Goal: Task Accomplishment & Management: Use online tool/utility

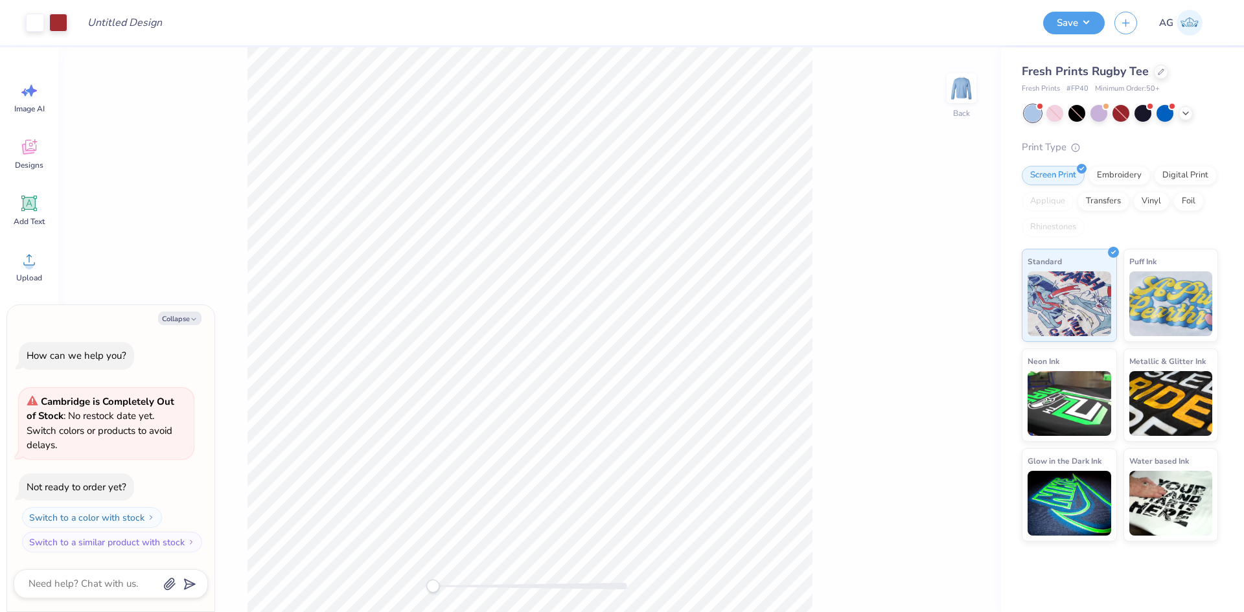
click at [481, 593] on div "Back" at bounding box center [529, 329] width 942 height 565
drag, startPoint x: 432, startPoint y: 588, endPoint x: 497, endPoint y: 582, distance: 65.7
click at [497, 585] on div "Back" at bounding box center [529, 329] width 942 height 565
type textarea "x"
type input "1.78"
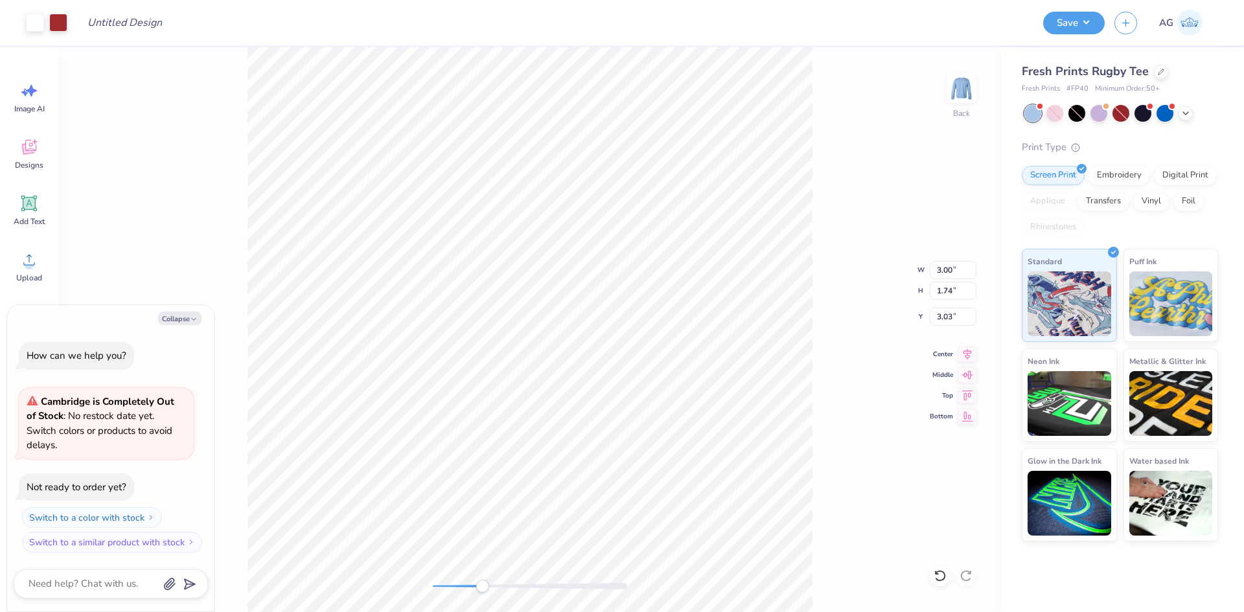
type input "3.01"
click at [858, 268] on div "Back" at bounding box center [529, 329] width 942 height 565
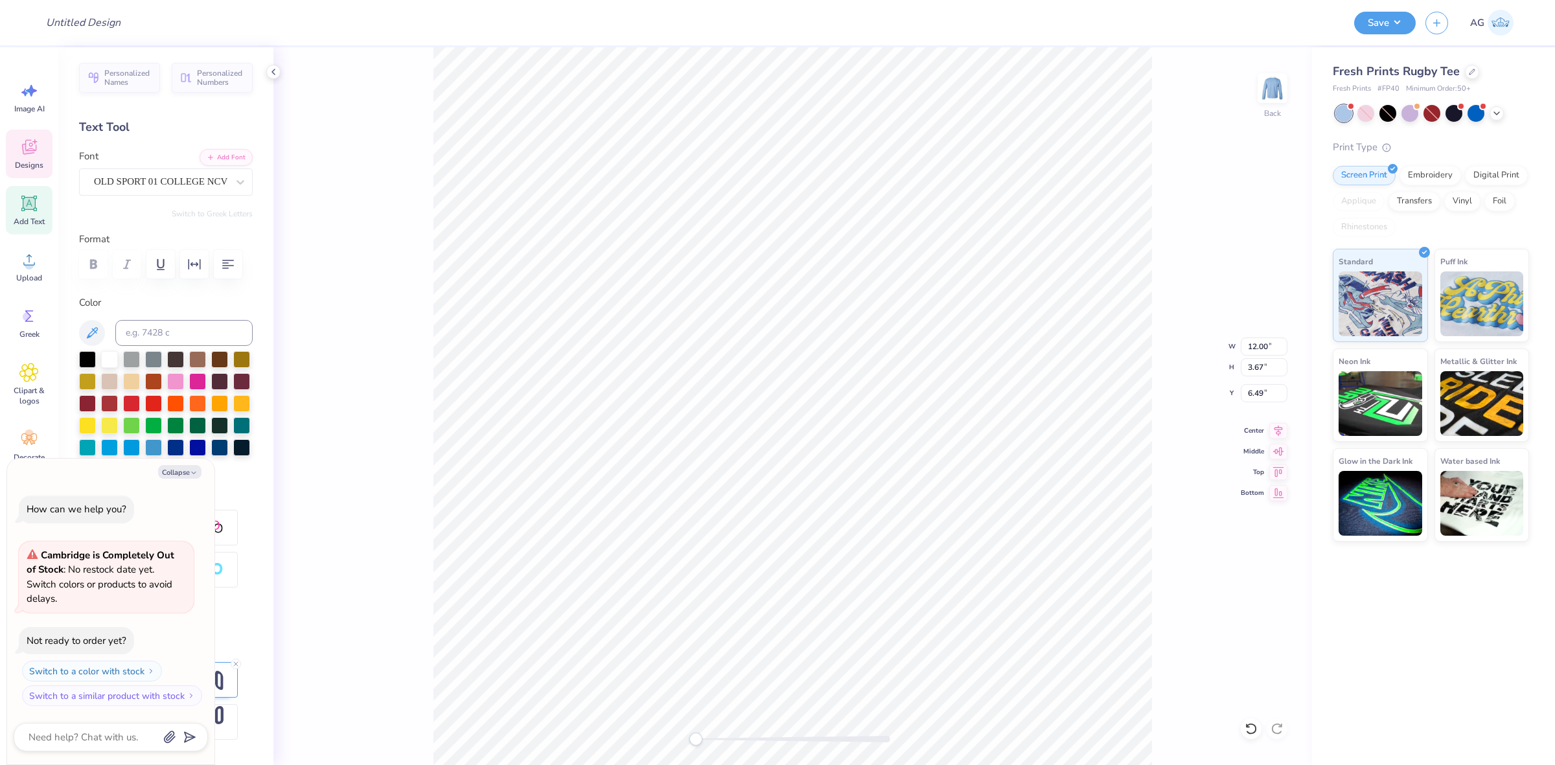
scroll to position [13, 1]
type textarea "x"
type textarea "S"
type textarea "x"
type textarea "SP"
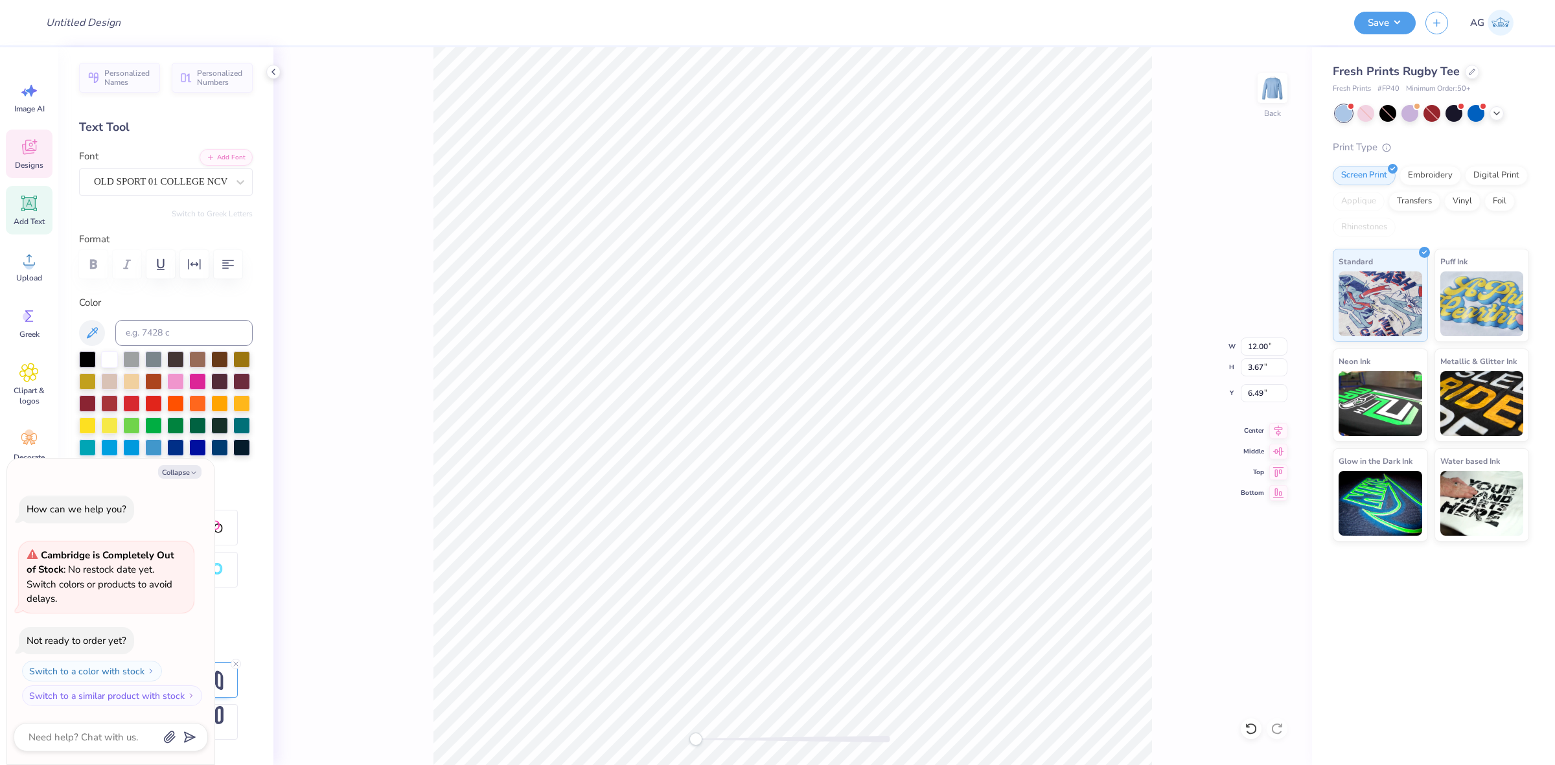
type textarea "x"
type textarea "SPO"
type textarea "x"
type textarea "SPOR"
type textarea "x"
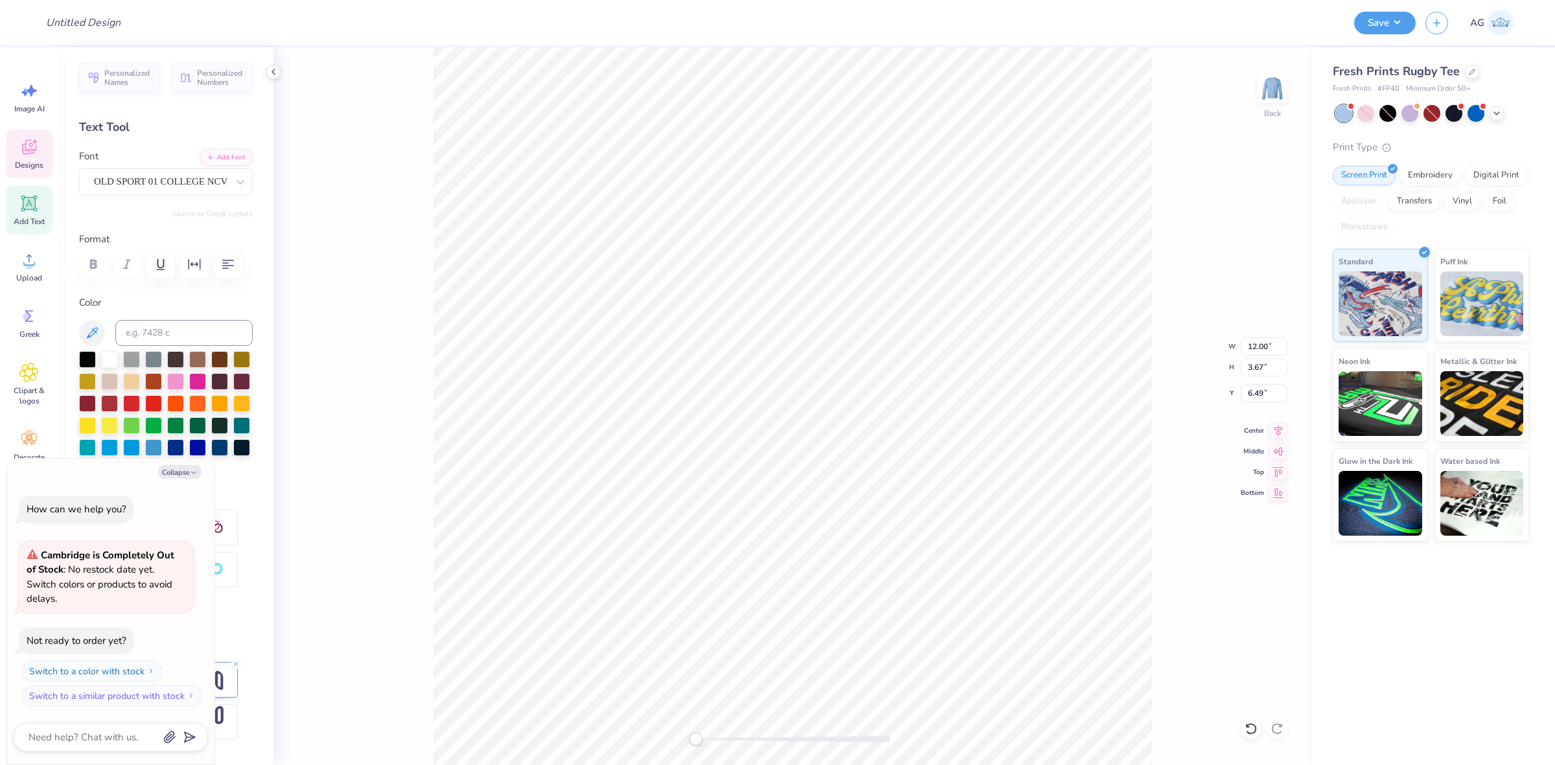
type textarea "SPORTS"
click at [190, 477] on icon "button" at bounding box center [194, 473] width 8 height 8
type textarea "x"
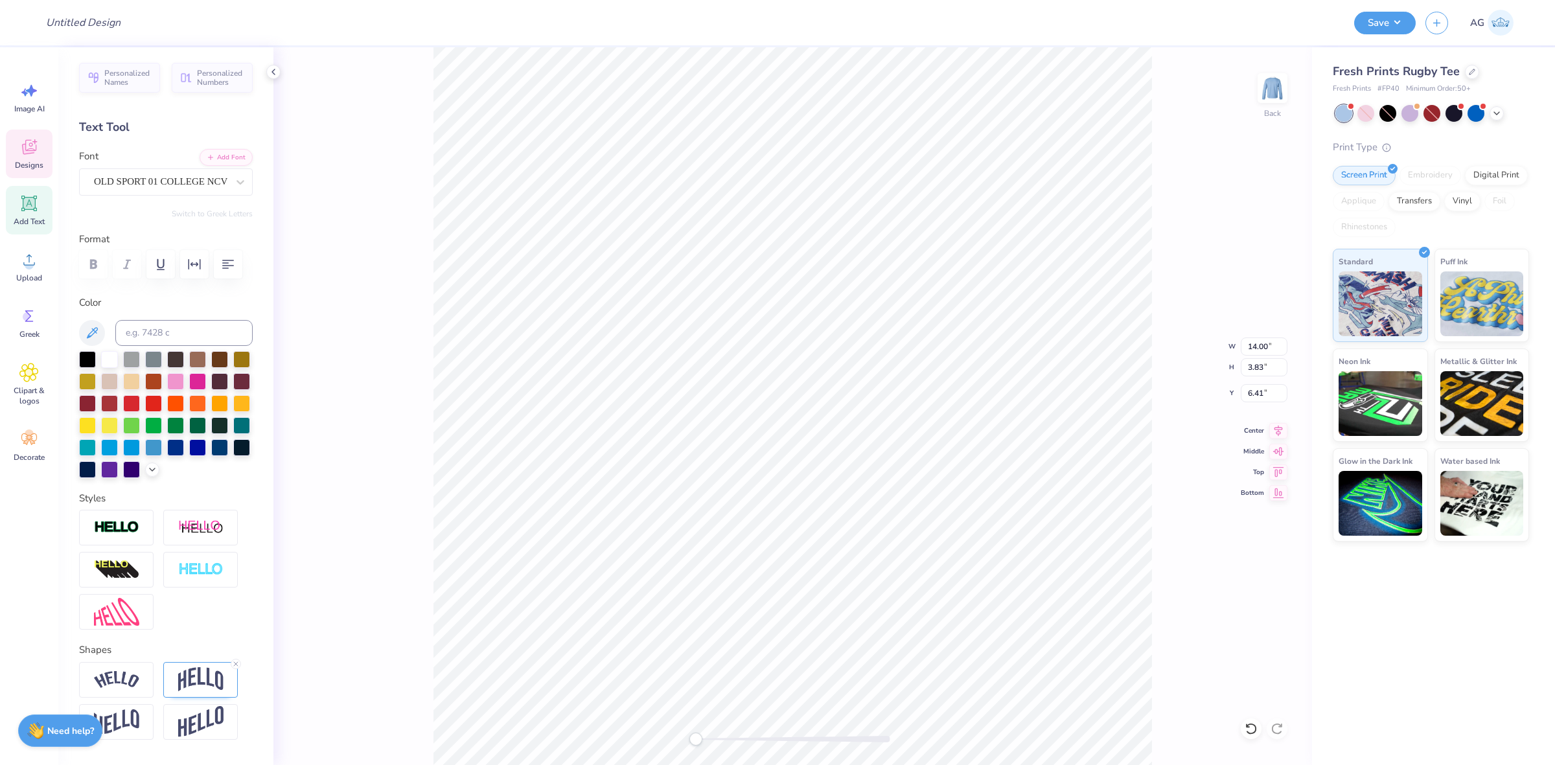
scroll to position [95, 0]
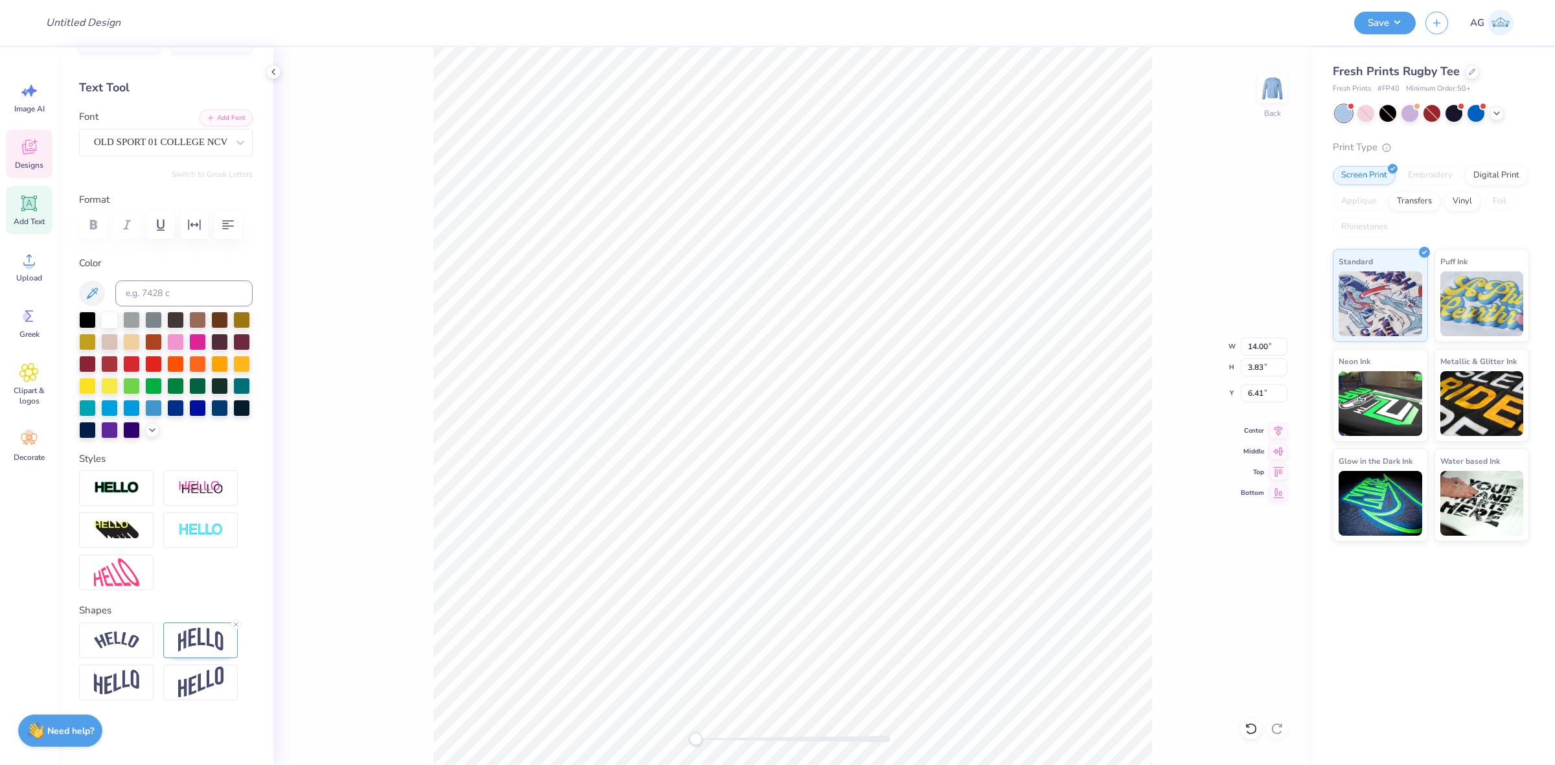
drag, startPoint x: 231, startPoint y: 625, endPoint x: 368, endPoint y: 565, distance: 149.4
click at [232, 611] on icon at bounding box center [236, 625] width 8 height 8
type textarea "SPORTS CLUB"
click at [814, 549] on li "Download vector" at bounding box center [830, 544] width 102 height 25
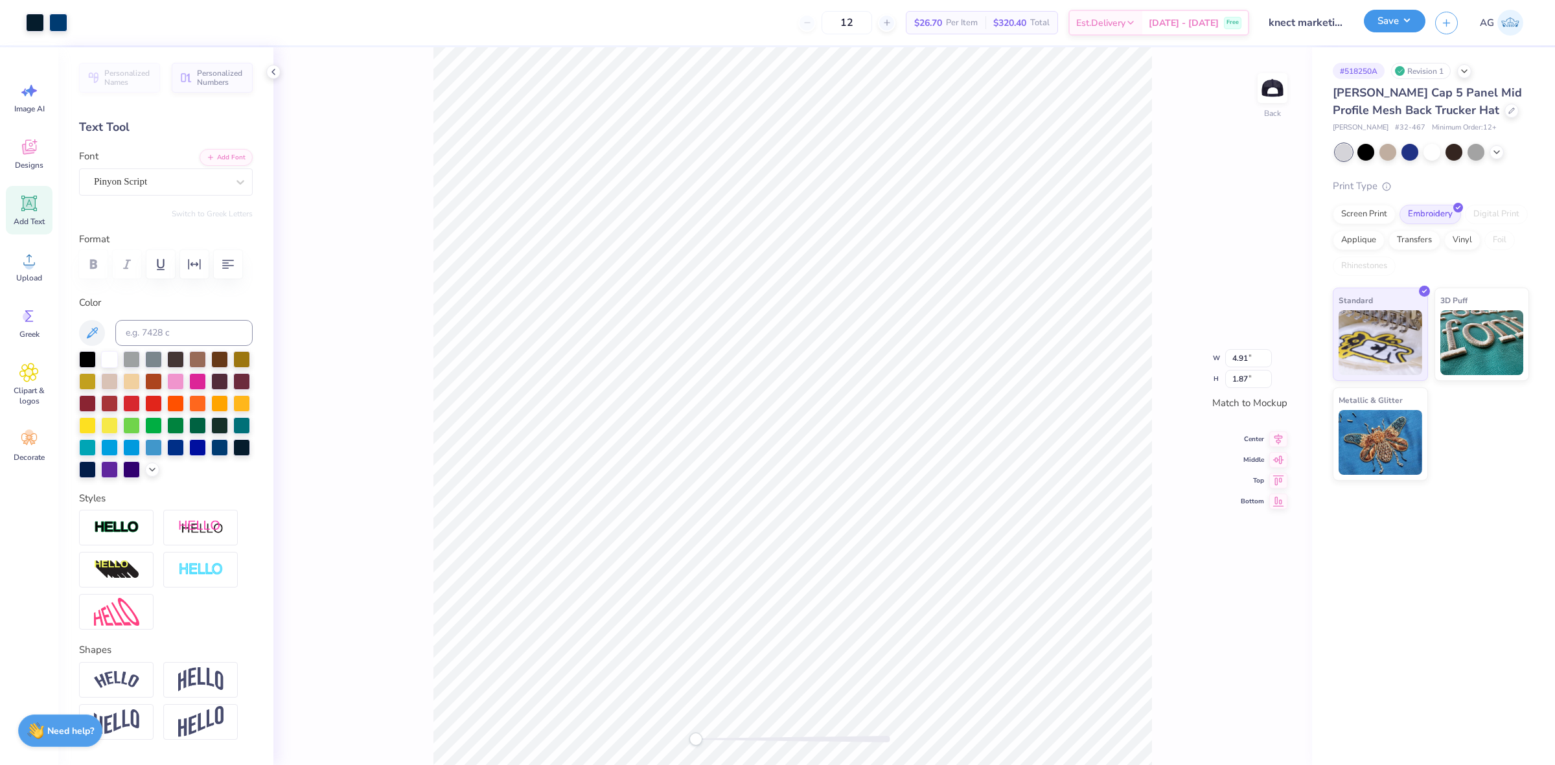
click at [1367, 16] on button "Save" at bounding box center [1394, 21] width 62 height 23
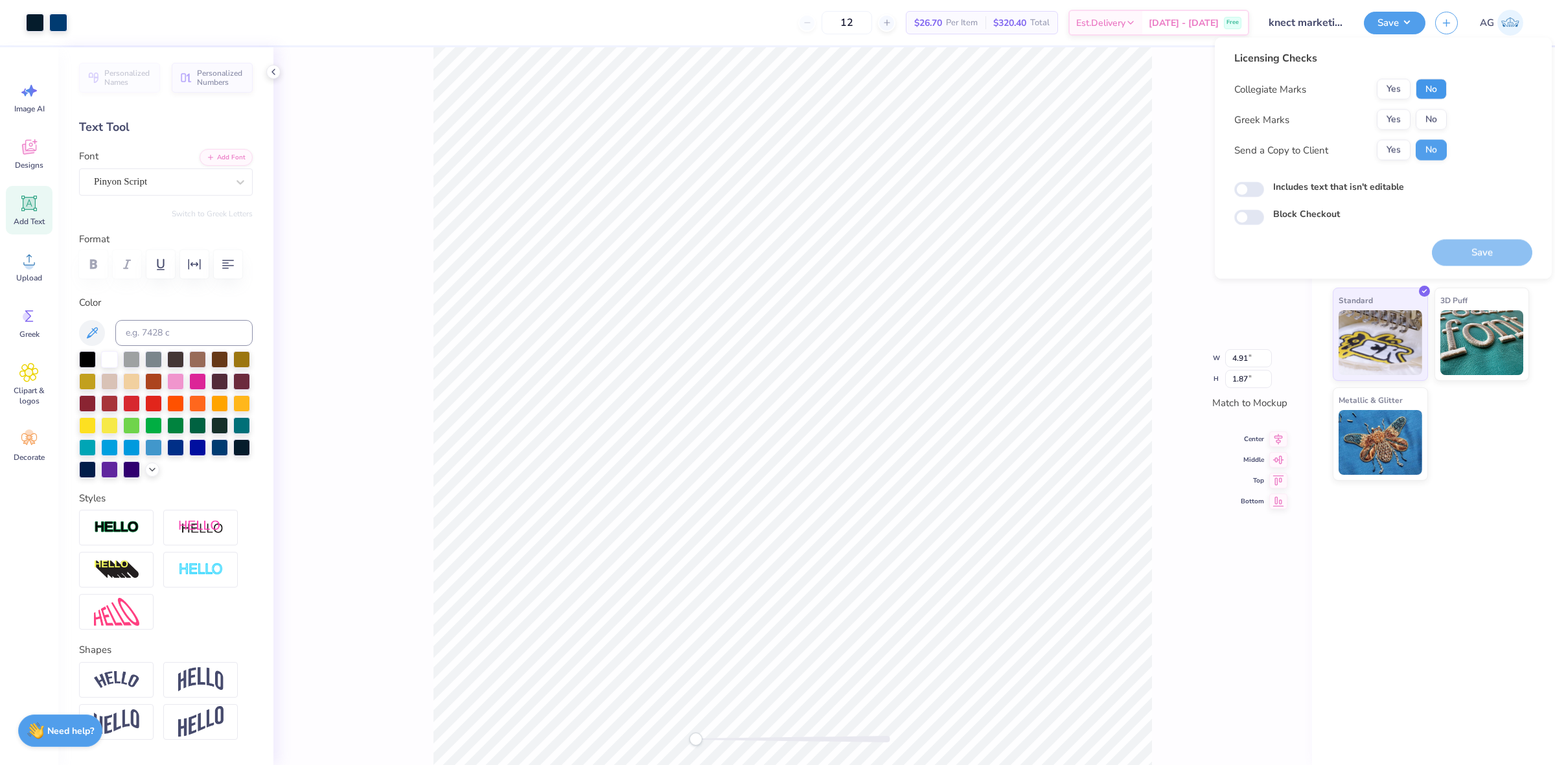
click at [1432, 96] on button "No" at bounding box center [1430, 89] width 31 height 21
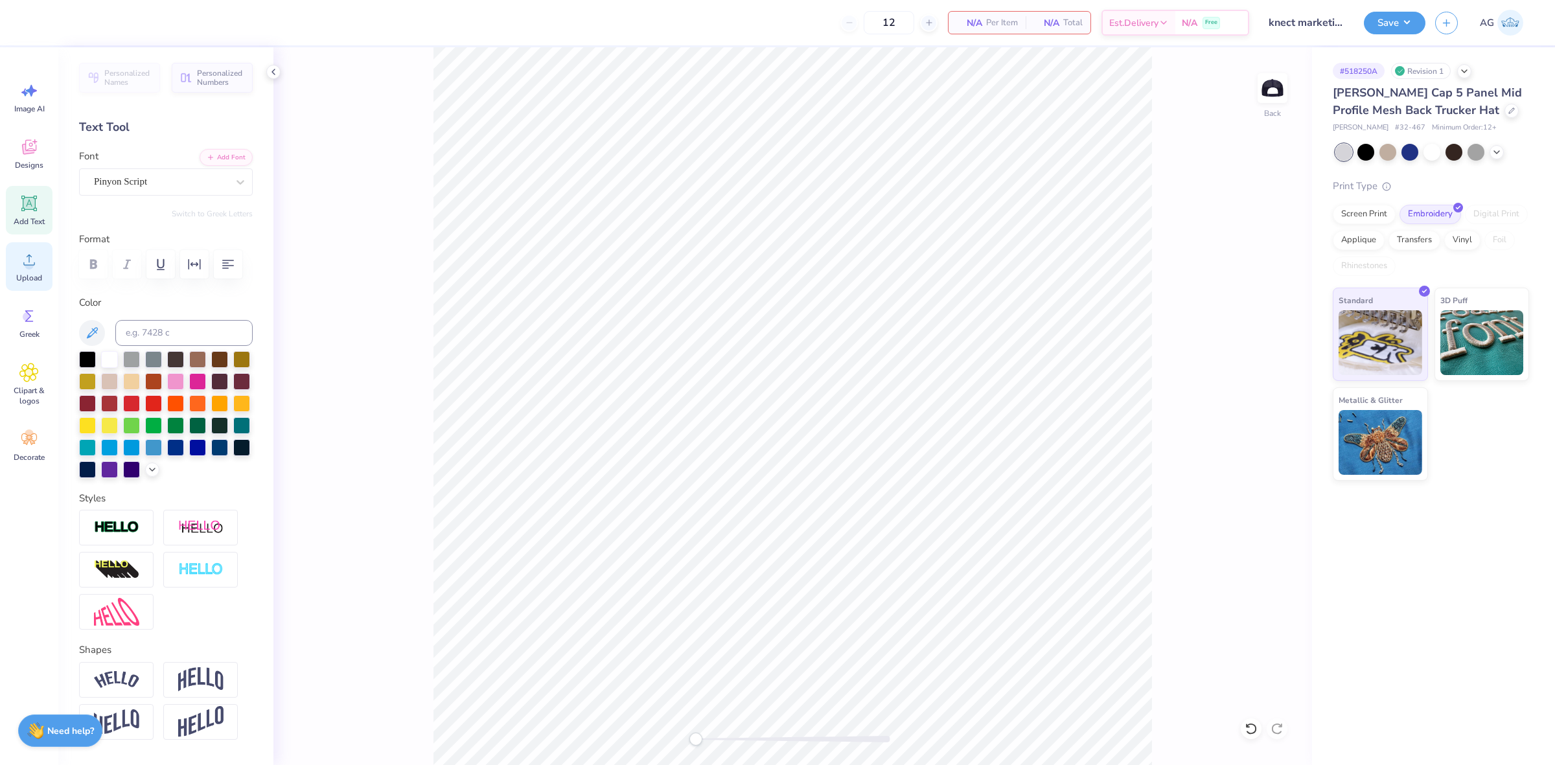
click at [18, 264] on div "Upload" at bounding box center [29, 266] width 47 height 49
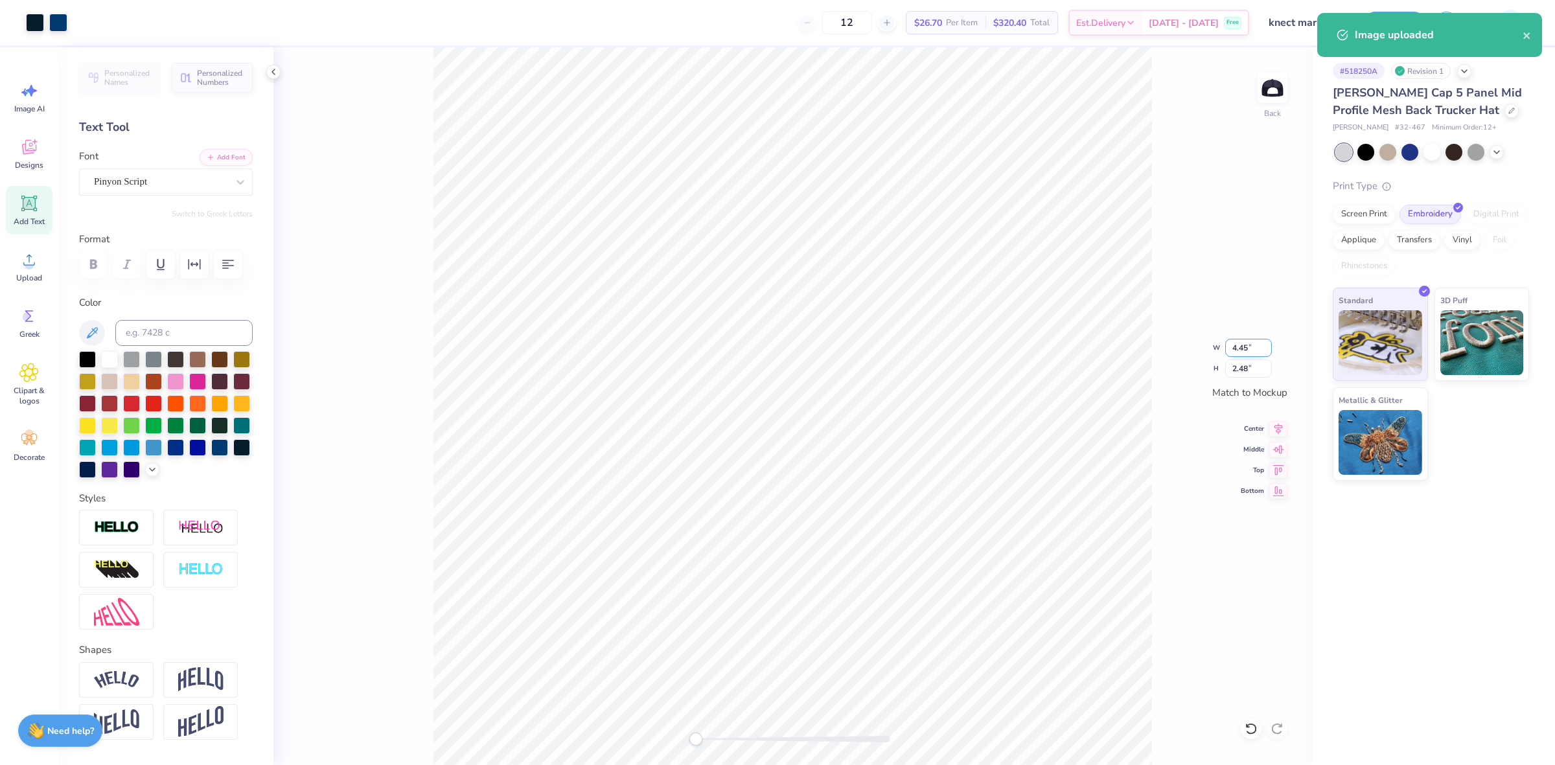
click at [1236, 343] on input "4.45" at bounding box center [1248, 348] width 47 height 18
type input "4.48"
type input "2.50"
click at [1407, 32] on button "Save" at bounding box center [1394, 21] width 62 height 23
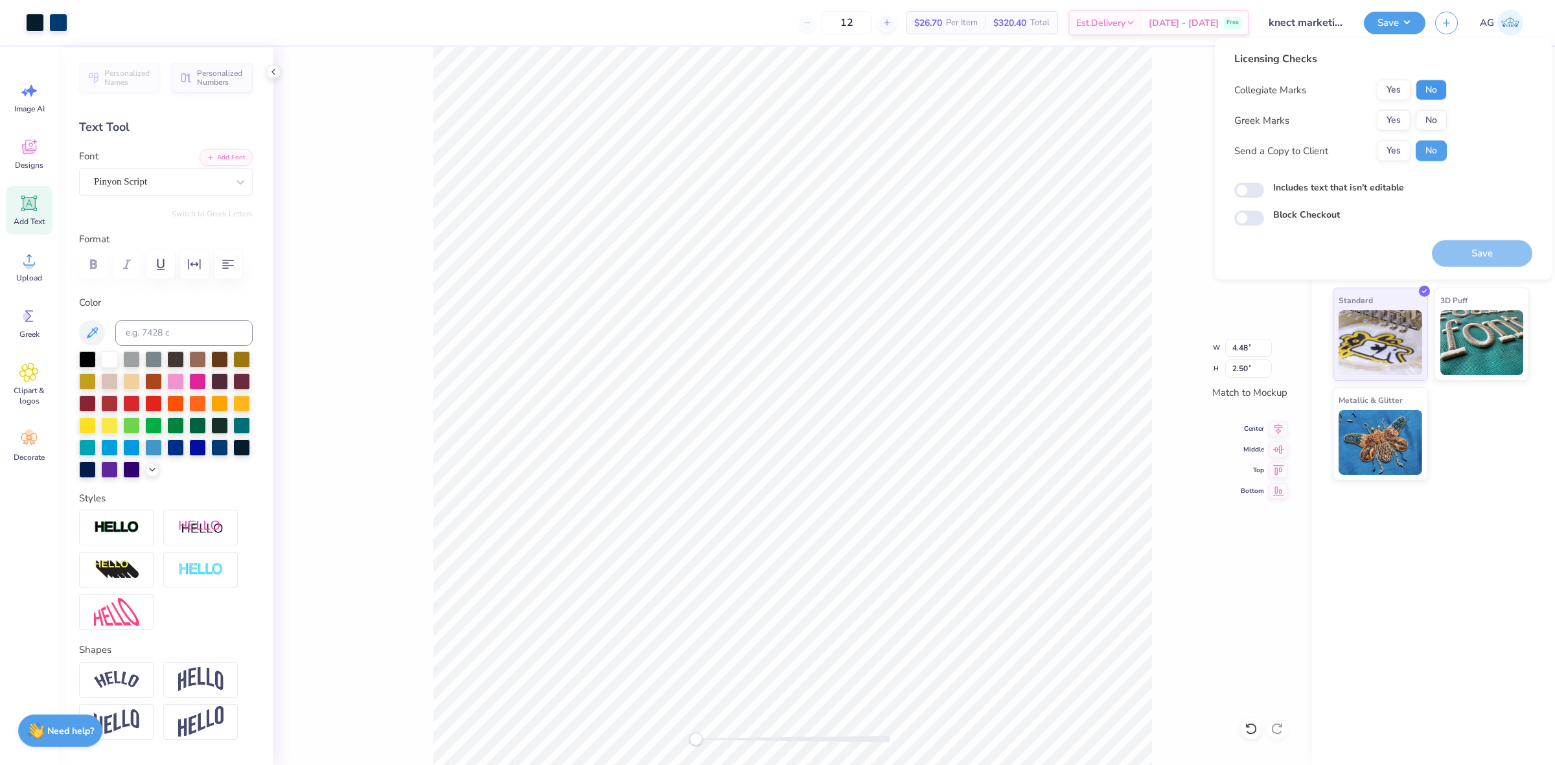
click at [1428, 88] on button "No" at bounding box center [1430, 90] width 31 height 21
click at [1428, 114] on button "No" at bounding box center [1430, 120] width 31 height 21
click at [1479, 260] on button "Save" at bounding box center [1481, 253] width 100 height 27
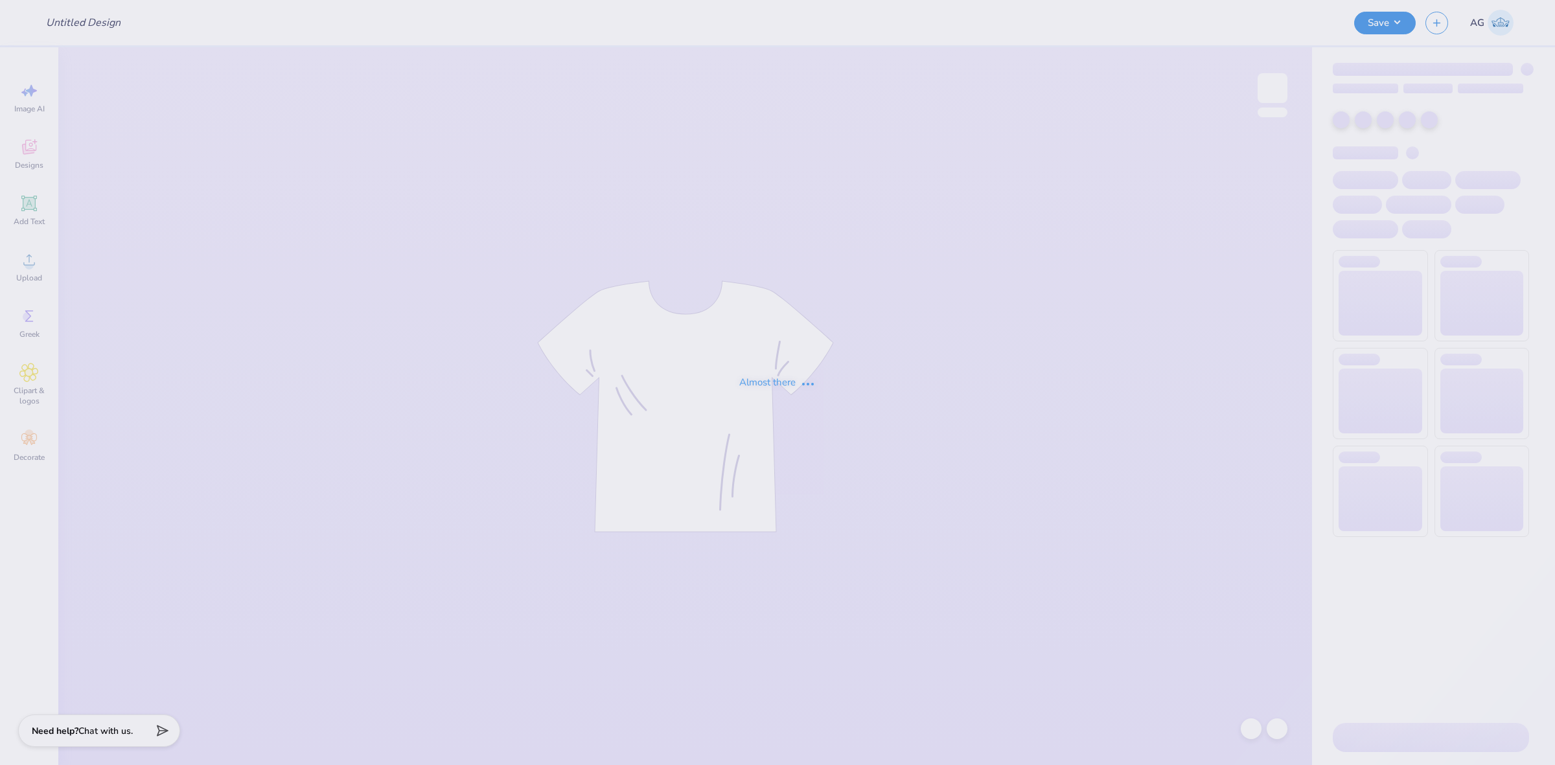
type input "aphi giveaway"
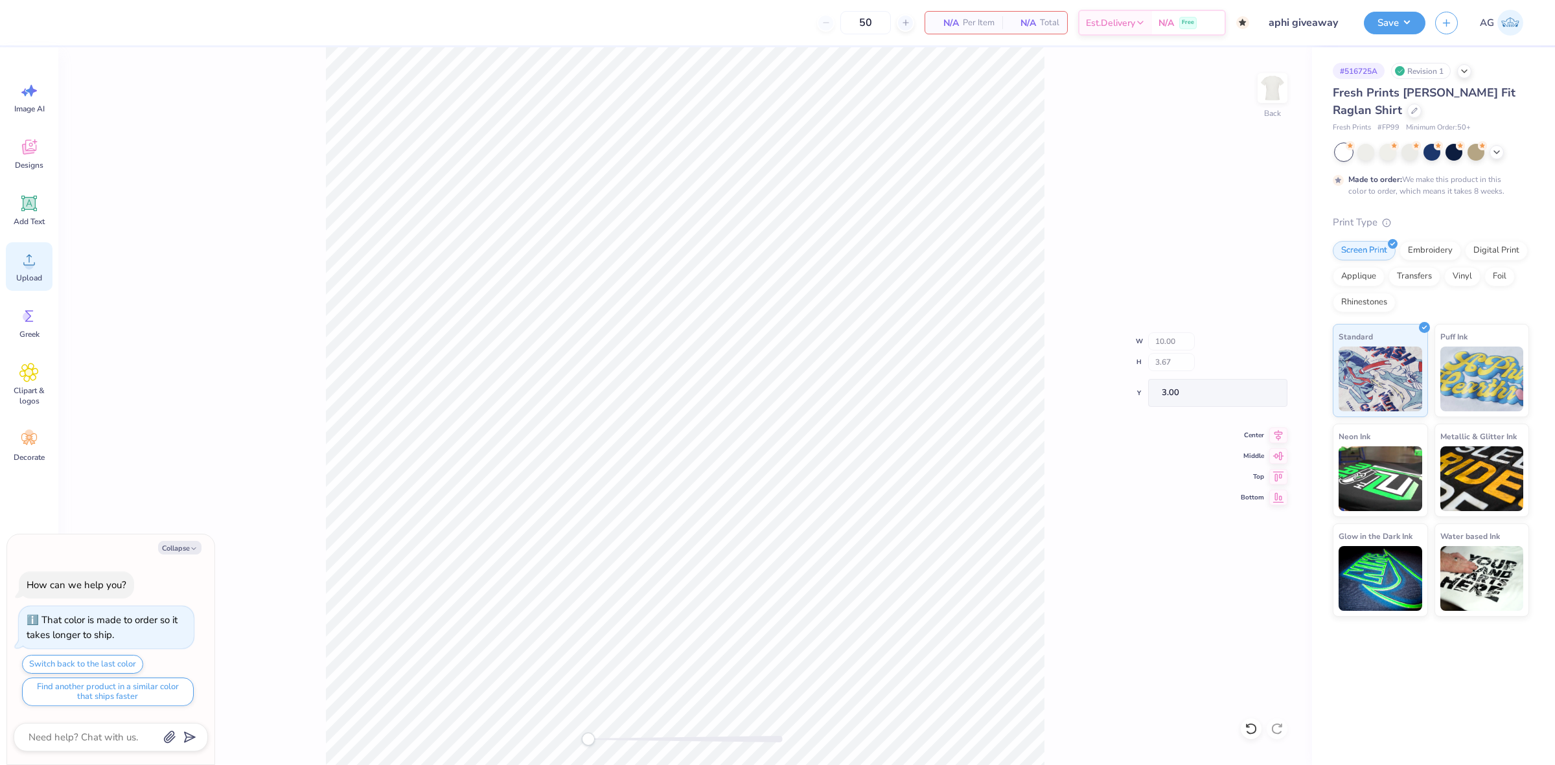
click at [20, 273] on span "Upload" at bounding box center [29, 278] width 26 height 10
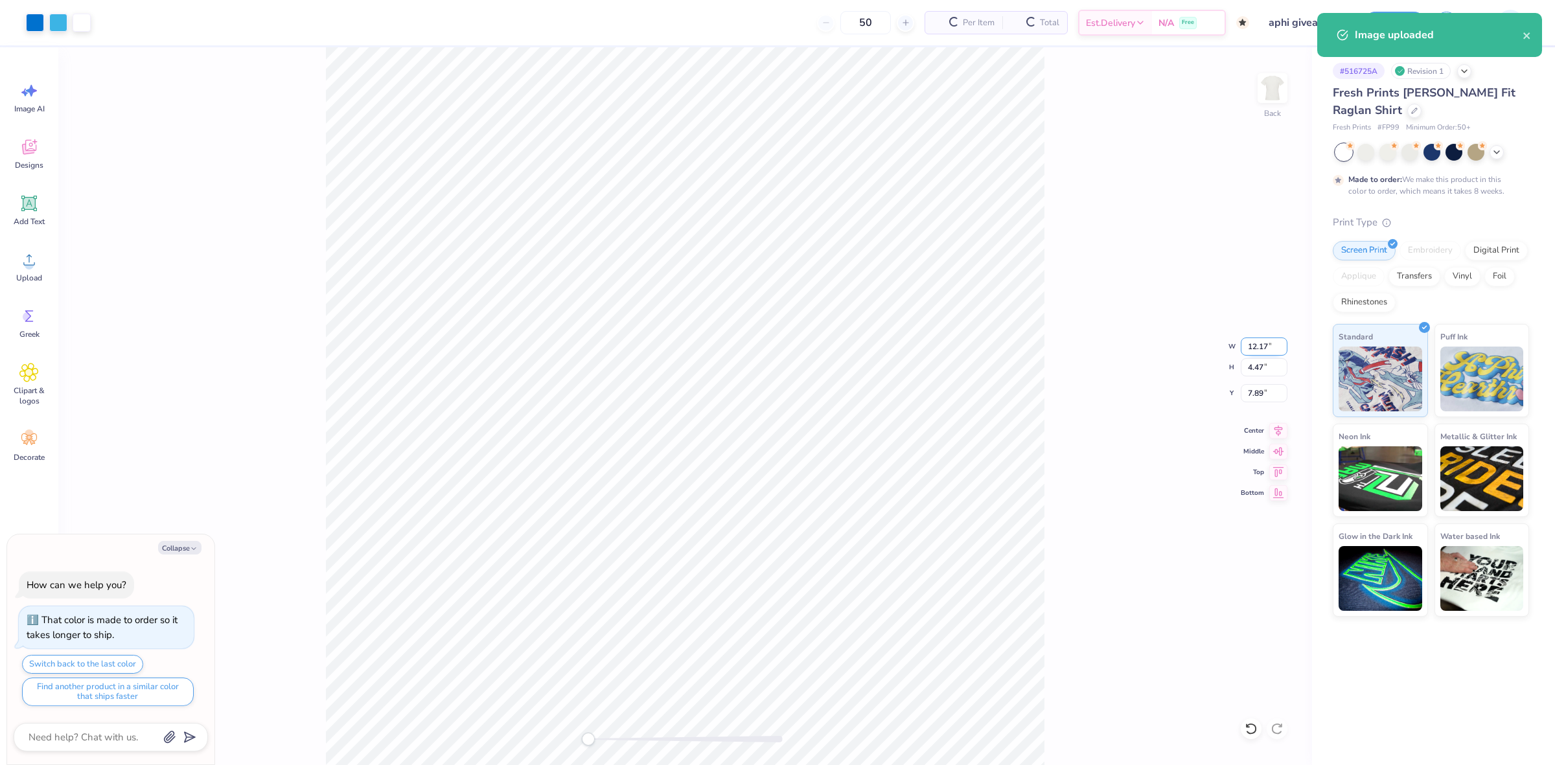
click at [1255, 345] on input "12.17" at bounding box center [1263, 346] width 47 height 18
type textarea "x"
type input "8"
type textarea "x"
type input "8.00"
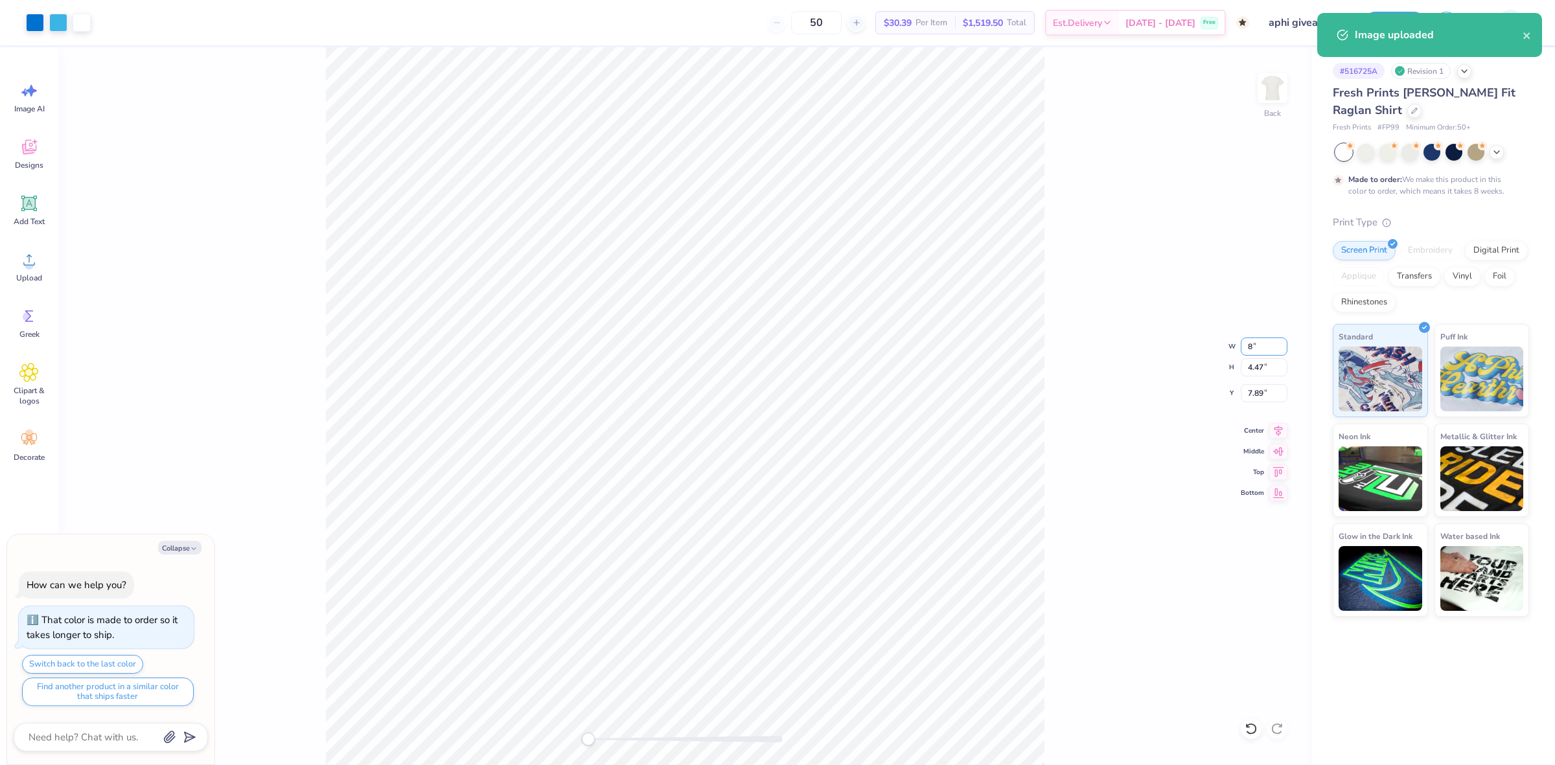
type input "2.94"
click at [1253, 398] on input "8.66" at bounding box center [1263, 393] width 47 height 18
type input "3"
drag, startPoint x: 1275, startPoint y: 431, endPoint x: 1255, endPoint y: 431, distance: 19.4
click at [1274, 431] on icon at bounding box center [1278, 429] width 18 height 16
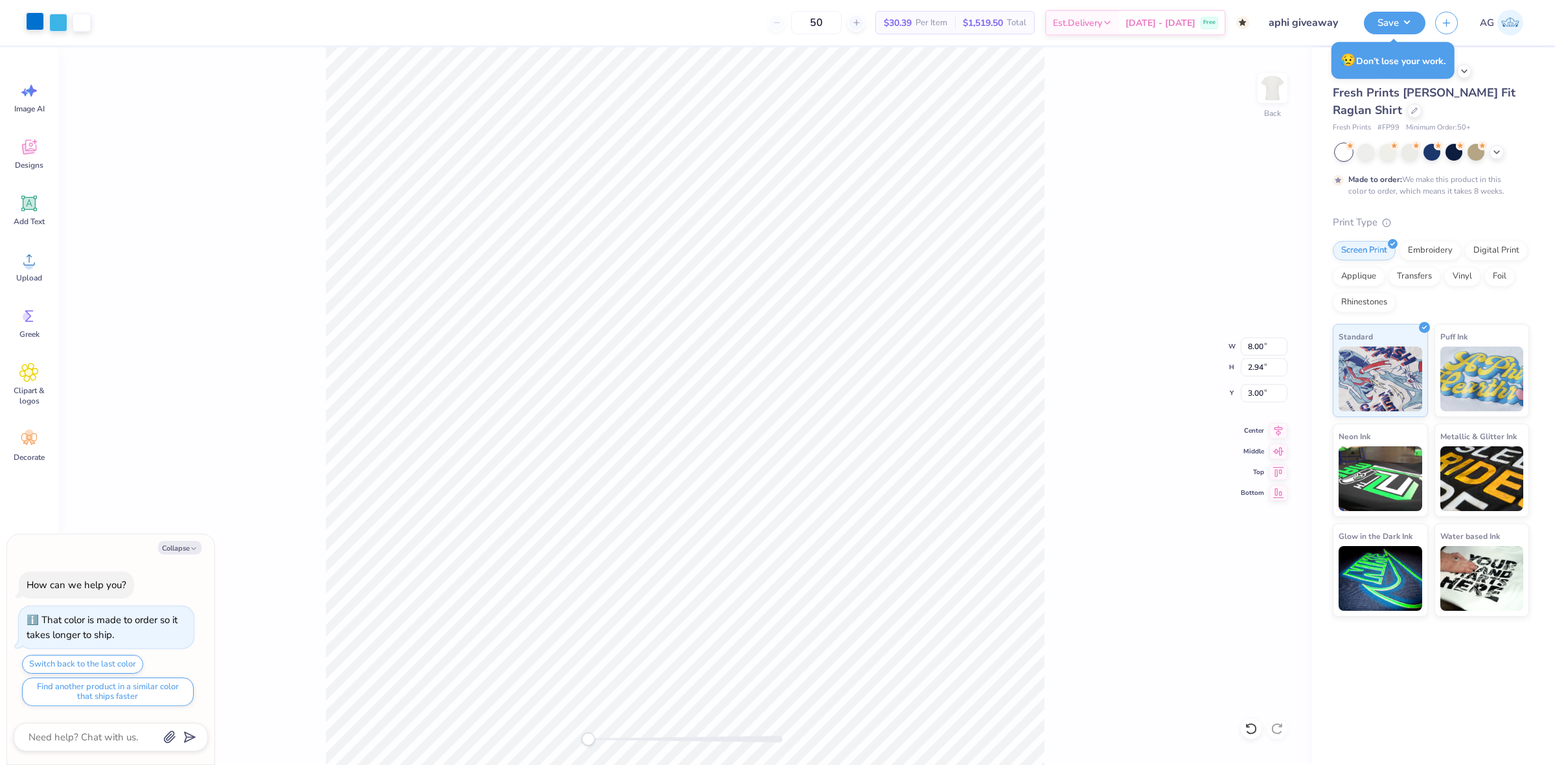
click at [27, 23] on div at bounding box center [35, 21] width 18 height 18
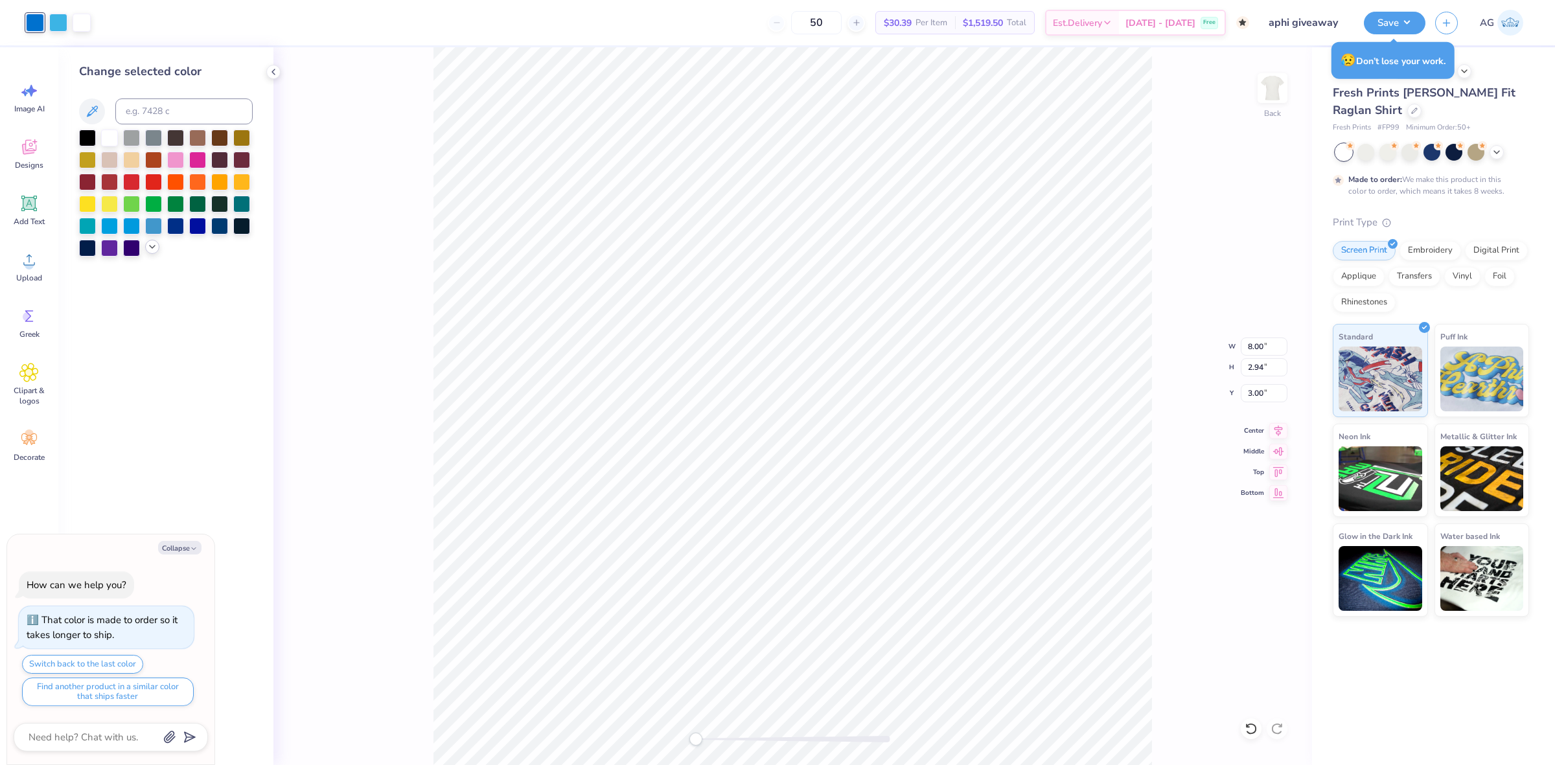
click at [151, 247] on icon at bounding box center [152, 247] width 10 height 10
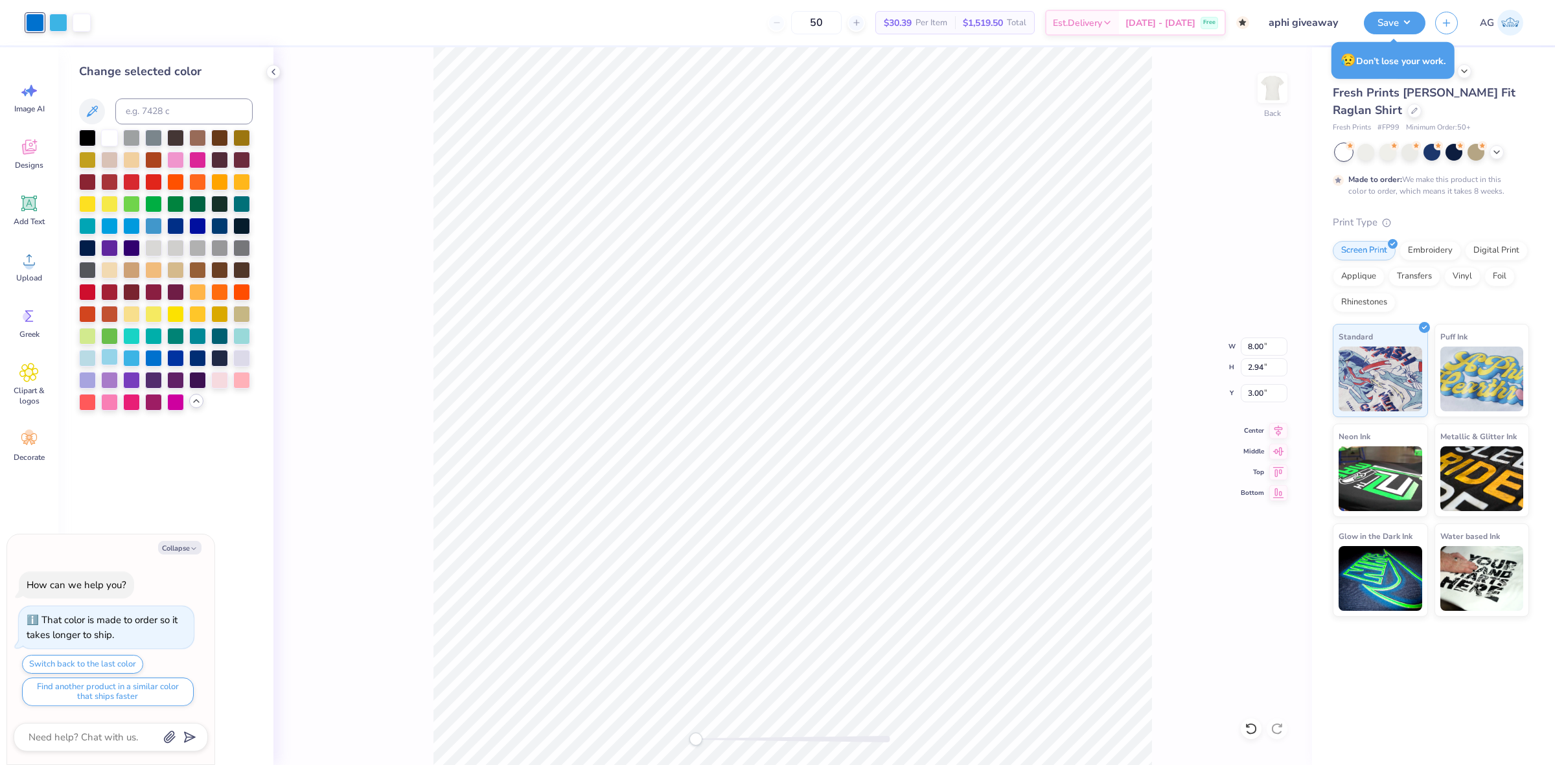
click at [102, 359] on div at bounding box center [109, 356] width 17 height 17
click at [56, 23] on div at bounding box center [58, 21] width 18 height 18
click at [86, 363] on div at bounding box center [87, 356] width 17 height 17
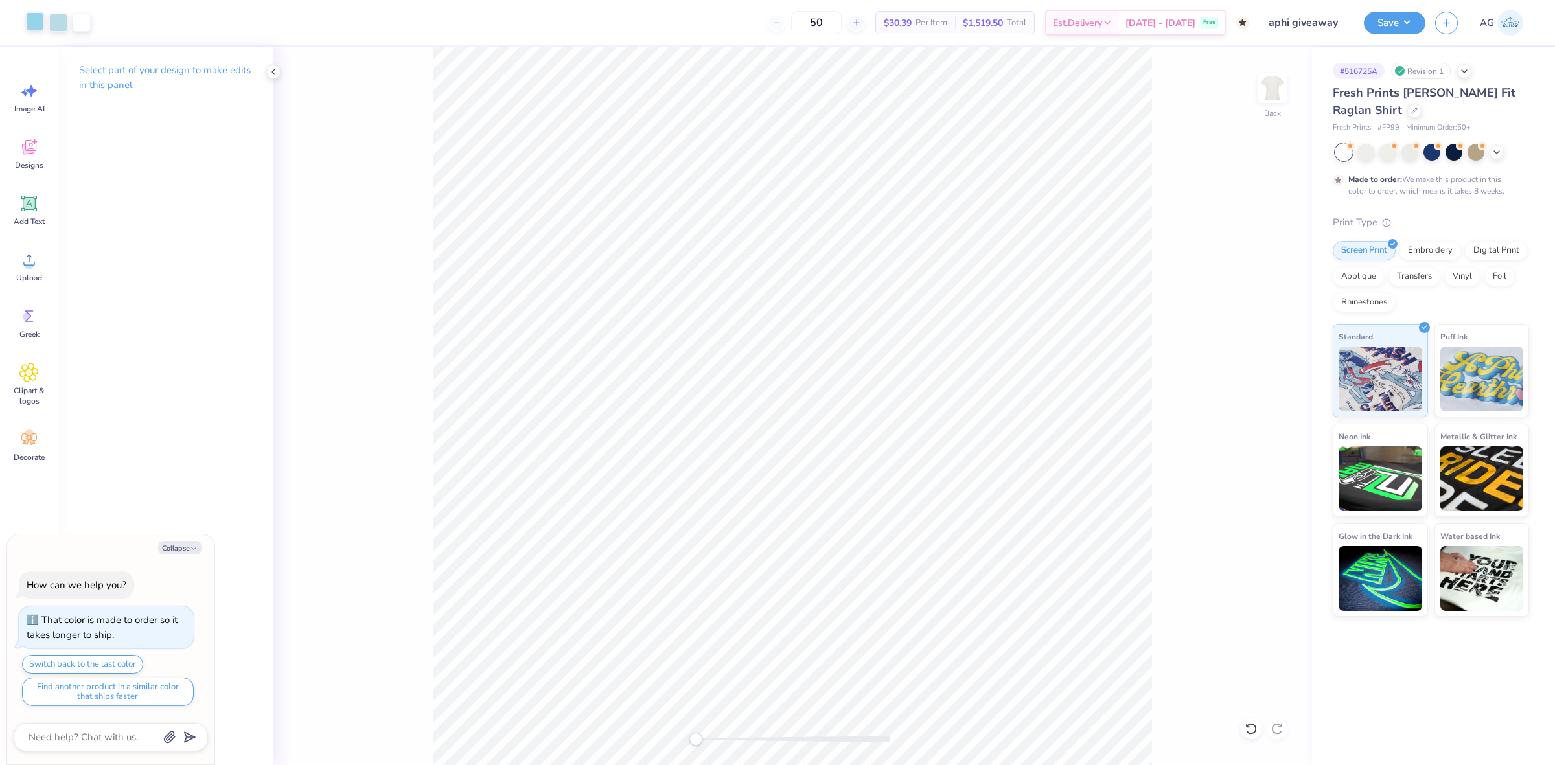
click at [26, 26] on div at bounding box center [35, 21] width 18 height 18
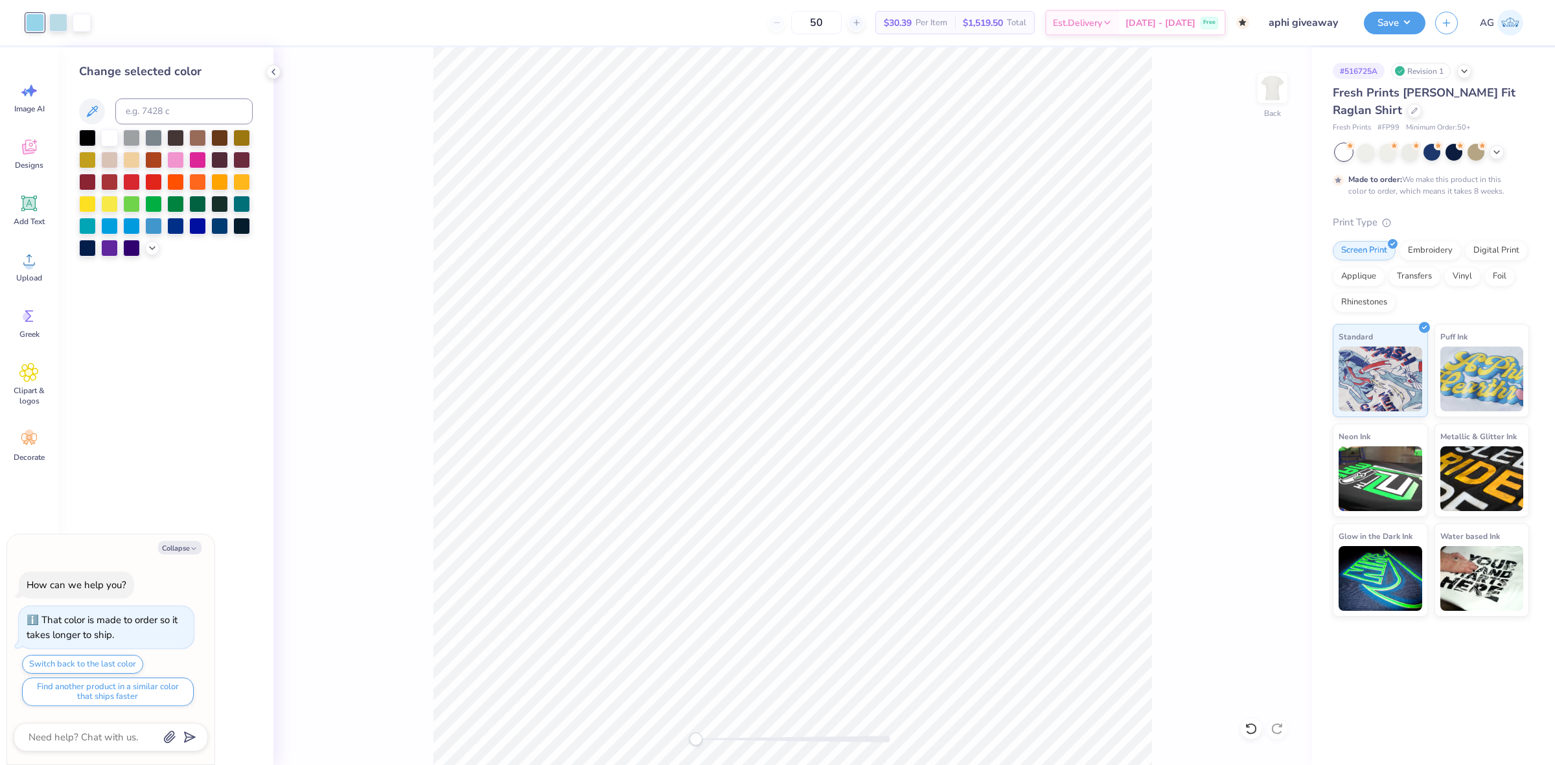
click at [143, 245] on div at bounding box center [166, 193] width 174 height 127
click at [147, 251] on icon at bounding box center [152, 247] width 10 height 10
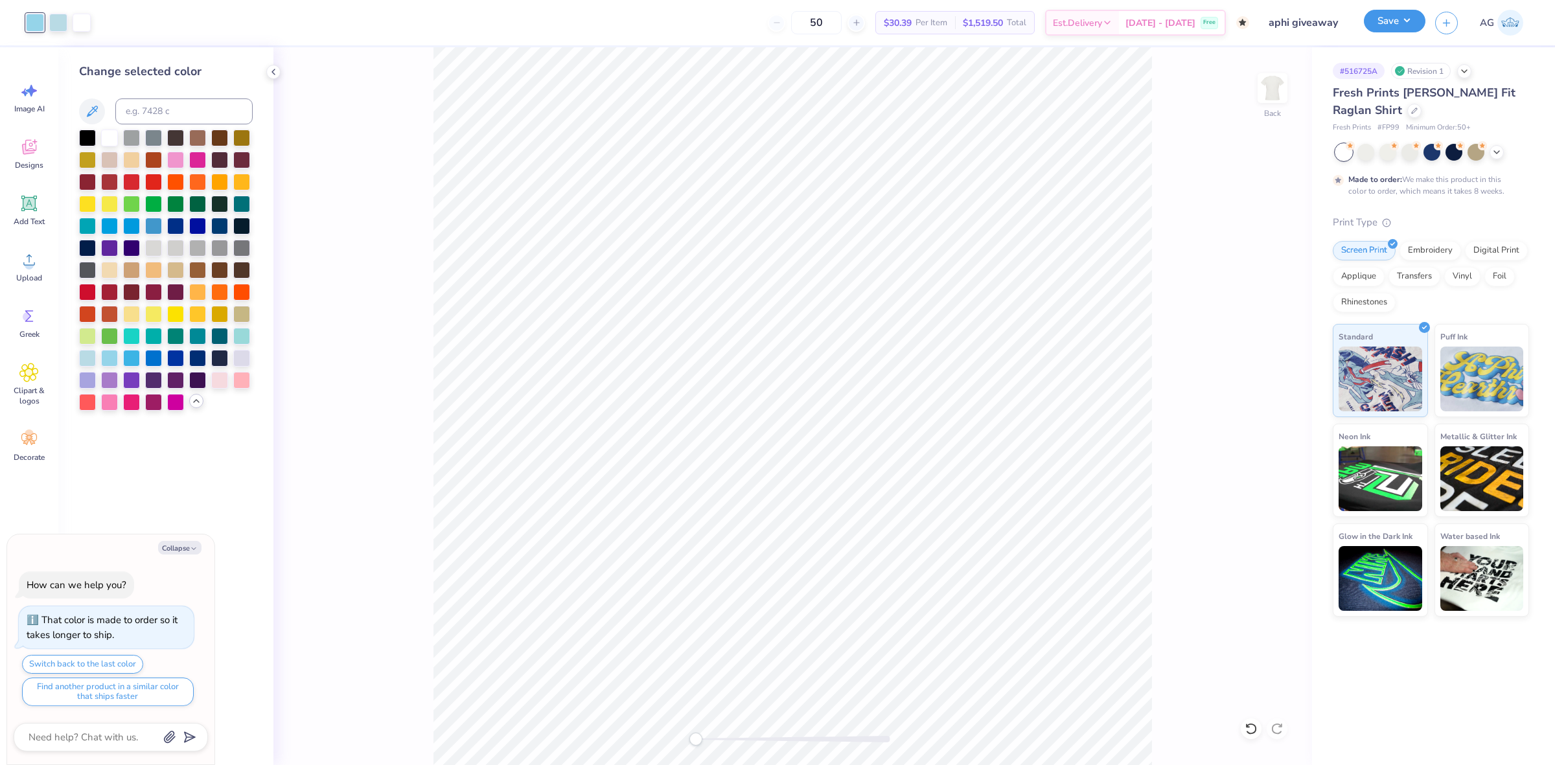
click at [1409, 21] on button "Save" at bounding box center [1394, 21] width 62 height 23
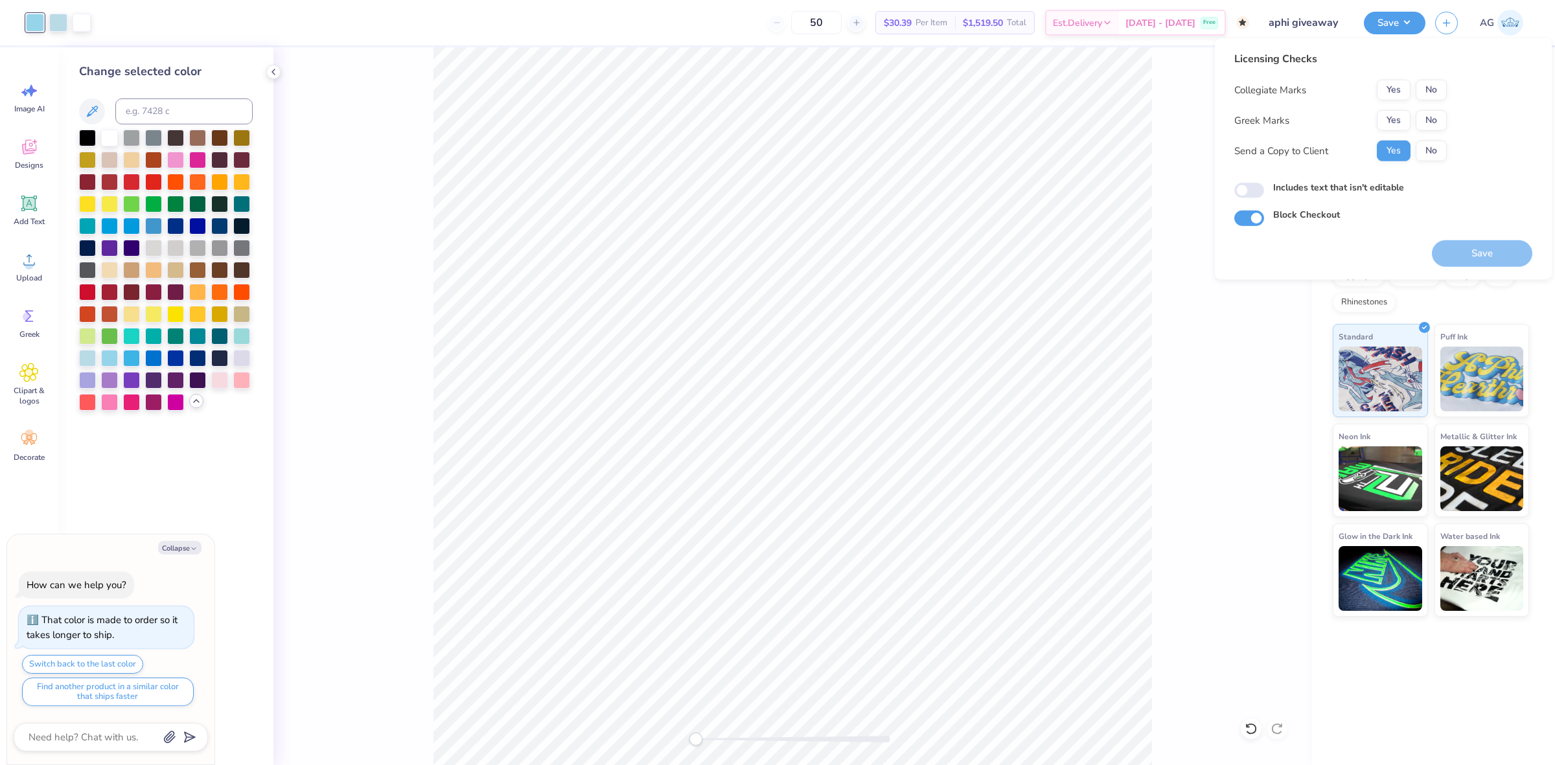
click at [1430, 100] on div "Collegiate Marks Yes No Greek Marks Yes No Send a Copy to Client Yes No" at bounding box center [1340, 121] width 212 height 82
click at [1436, 95] on button "No" at bounding box center [1430, 90] width 31 height 21
click at [1432, 111] on button "No" at bounding box center [1430, 120] width 31 height 21
drag, startPoint x: 1509, startPoint y: 237, endPoint x: 1492, endPoint y: 257, distance: 26.6
click at [1507, 238] on div "Save" at bounding box center [1481, 245] width 100 height 41
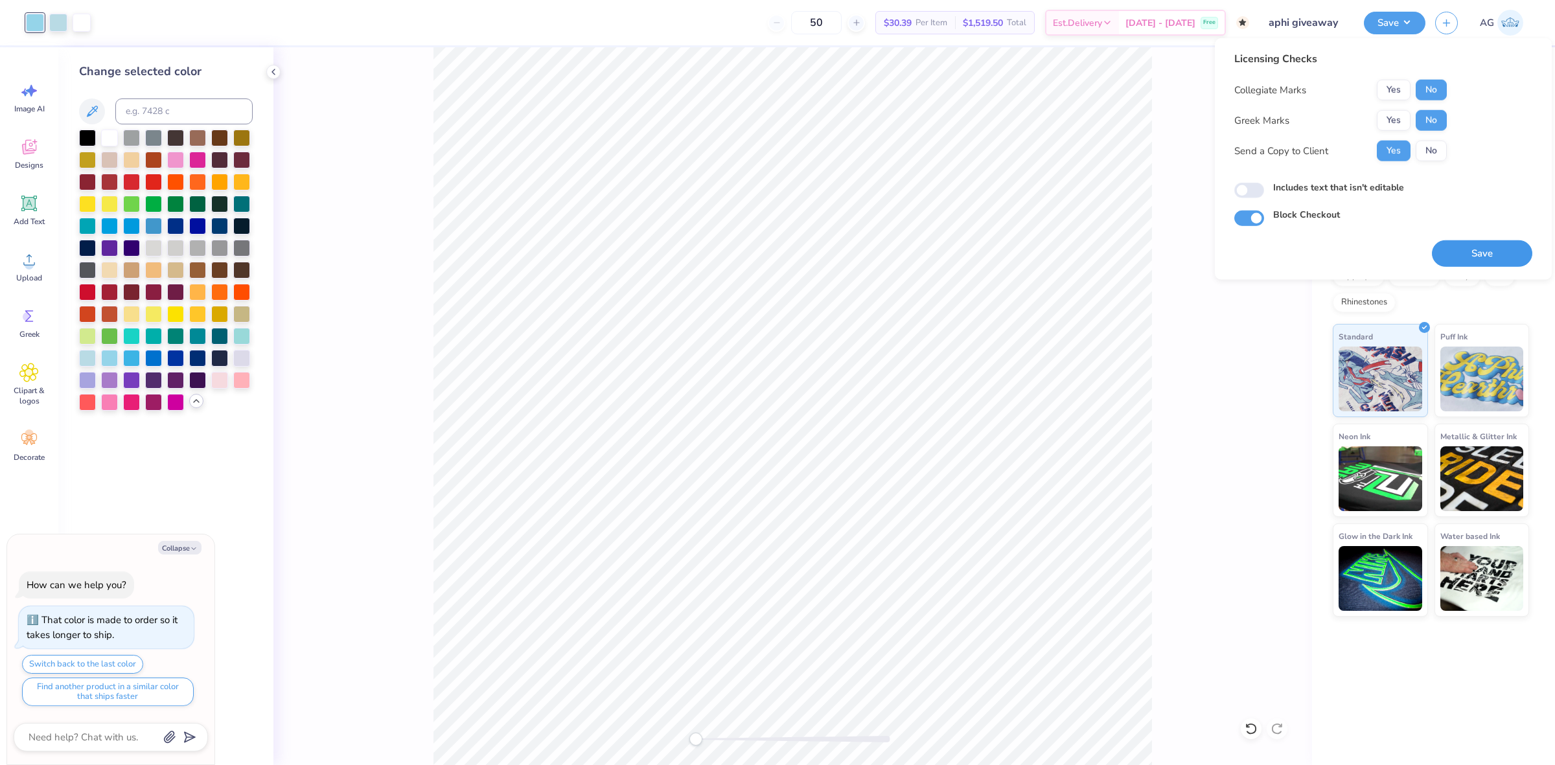
click at [1491, 257] on button "Save" at bounding box center [1481, 253] width 100 height 27
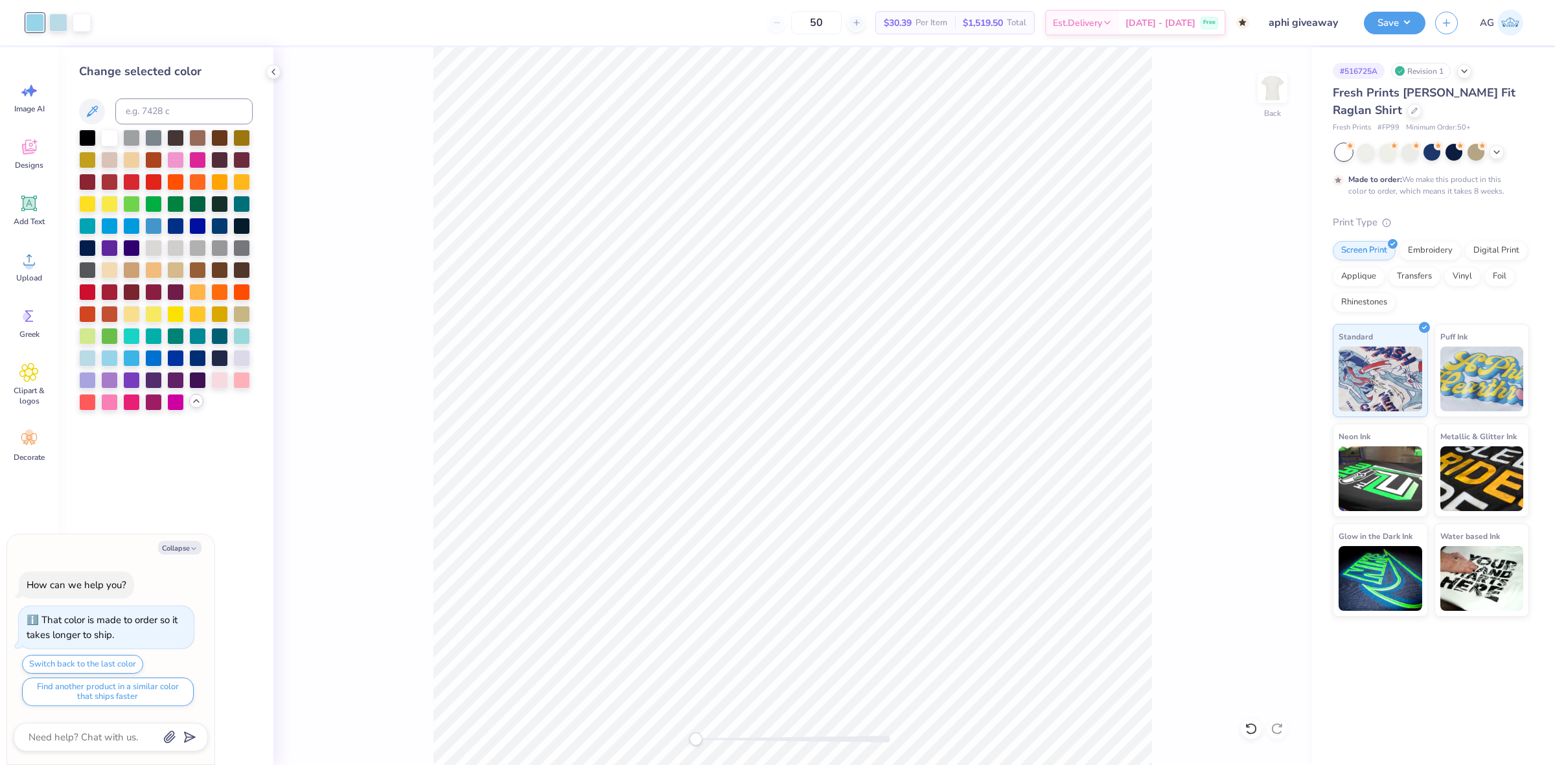
type textarea "x"
